Goal: Find specific page/section: Find specific page/section

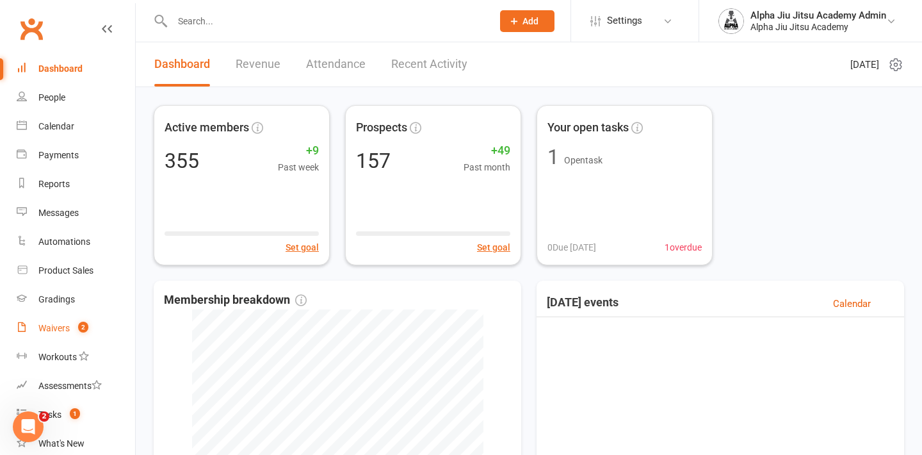
click at [48, 323] on div "Waivers" at bounding box center [53, 328] width 31 height 10
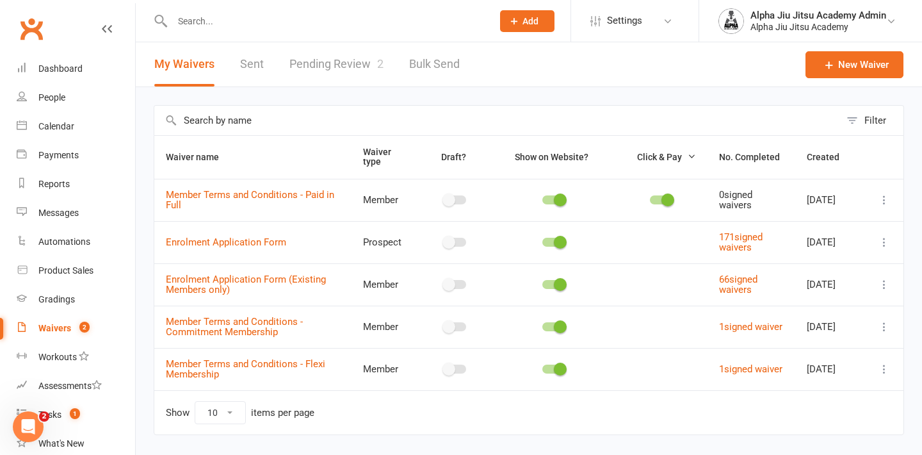
click at [328, 67] on link "Pending Review 2" at bounding box center [336, 64] width 94 height 44
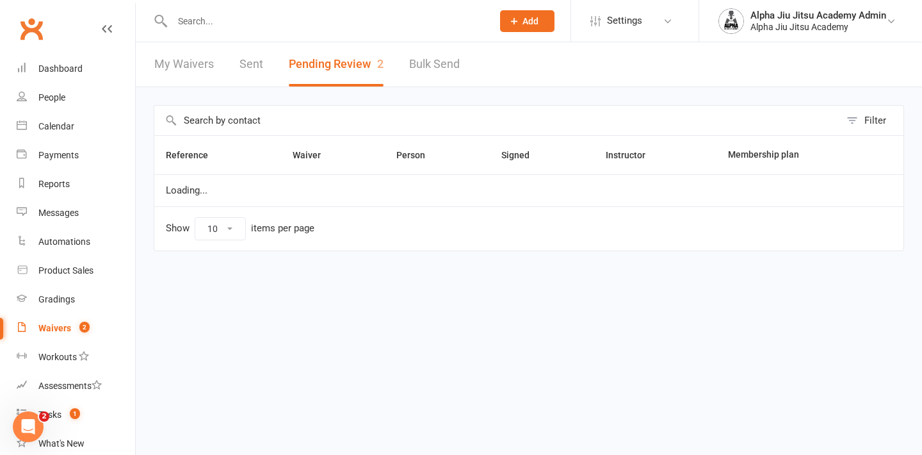
select select "50"
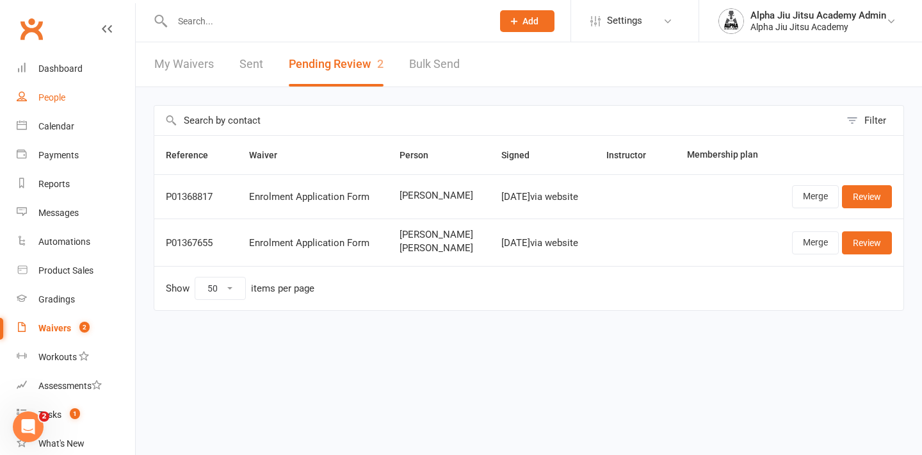
click at [90, 108] on link "People" at bounding box center [76, 97] width 118 height 29
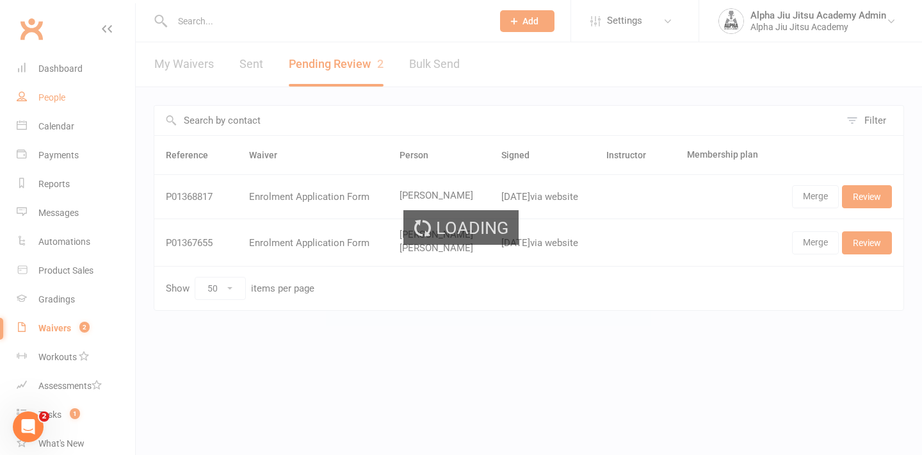
select select "100"
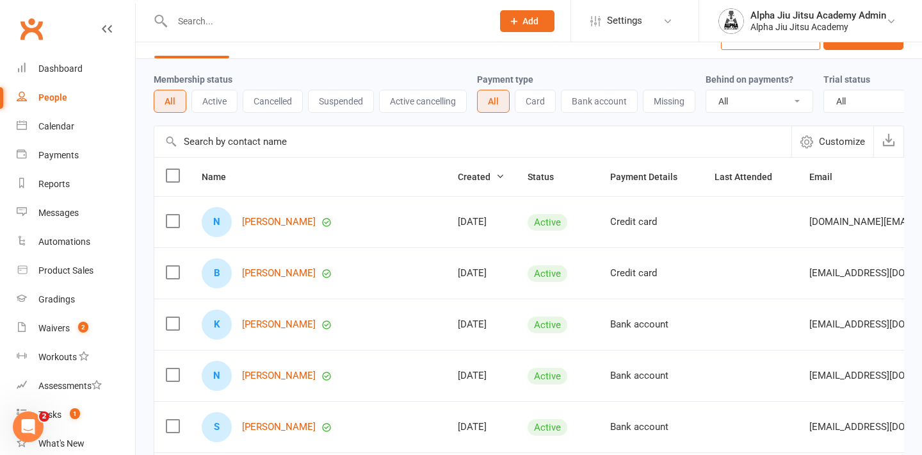
scroll to position [1, 0]
